Goal: Transaction & Acquisition: Purchase product/service

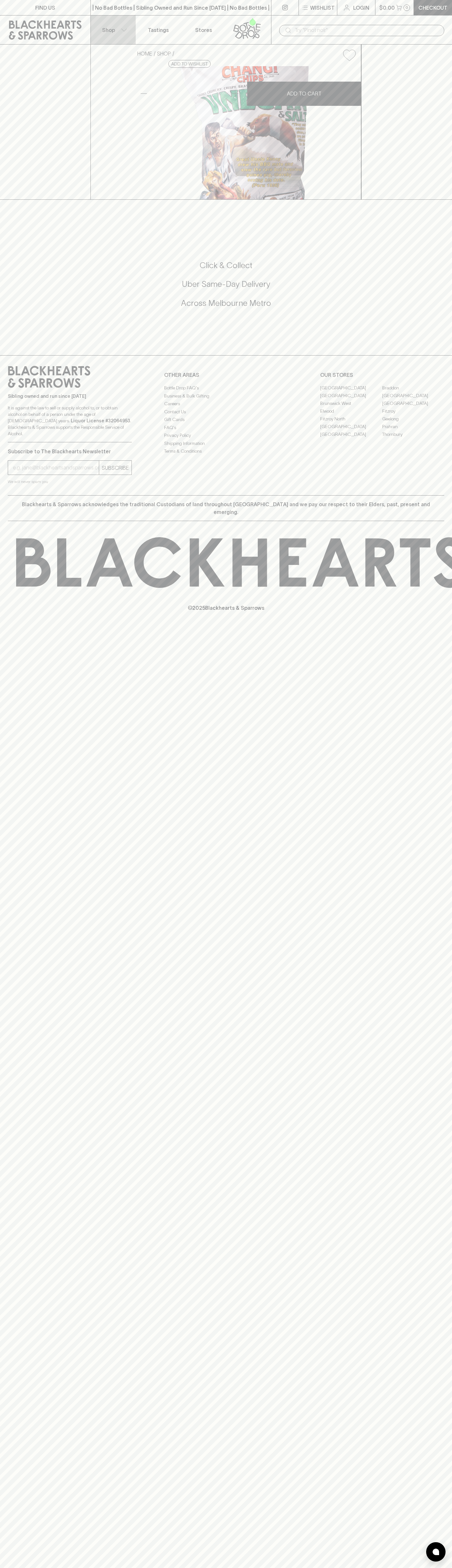
click at [125, 26] on button "Shop" at bounding box center [113, 29] width 45 height 29
click at [444, 1413] on div at bounding box center [226, 784] width 452 height 1568
click at [434, 1567] on html "FIND US | No Bad Bottles | Sibling Owned and Run Since 2006 | No Bad Bottles | …" at bounding box center [226, 784] width 452 height 1568
click at [25, 1567] on html "FIND US | No Bad Bottles | Sibling Owned and Run Since 2006 | No Bad Bottles | …" at bounding box center [226, 784] width 452 height 1568
